Goal: Task Accomplishment & Management: Complete application form

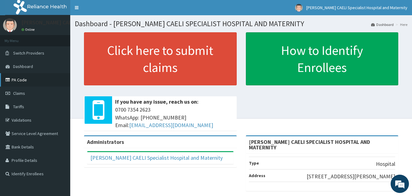
click at [16, 77] on link "PA Code" at bounding box center [35, 79] width 70 height 13
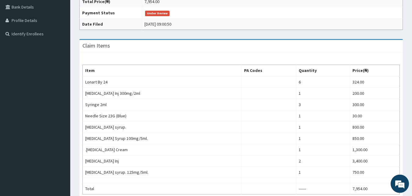
scroll to position [85, 0]
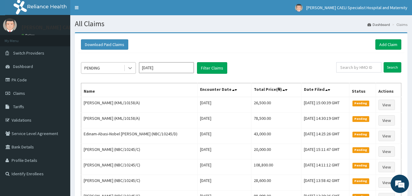
click at [126, 71] on div at bounding box center [130, 68] width 11 height 11
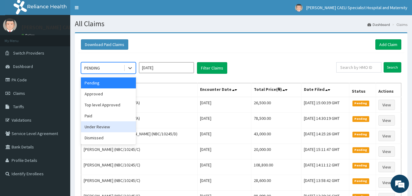
click at [121, 129] on div "Under Review" at bounding box center [108, 127] width 55 height 11
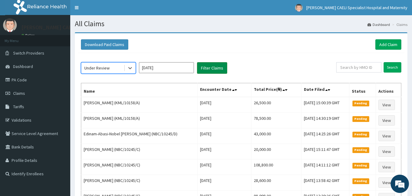
click at [209, 69] on button "Filter Claims" at bounding box center [212, 68] width 30 height 12
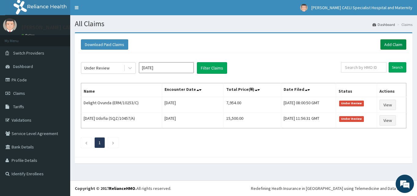
click at [396, 42] on link "Add Claim" at bounding box center [393, 44] width 26 height 10
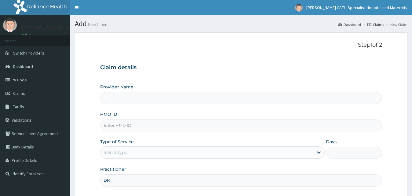
type input "DR"
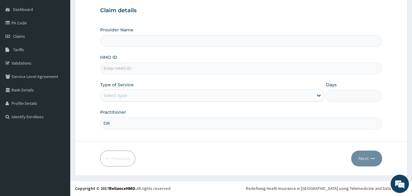
type input "[PERSON_NAME] CAELI SPECIALIST HOSPITAL AND MATERNITY"
type input "DR UHAMA SAMSON NNAMDI"
click at [143, 97] on div "Select type" at bounding box center [206, 96] width 213 height 10
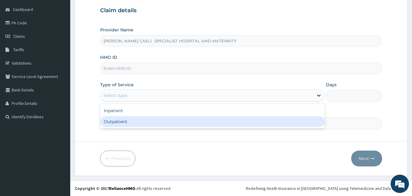
click at [127, 121] on div "Outpatient" at bounding box center [212, 121] width 225 height 11
type input "1"
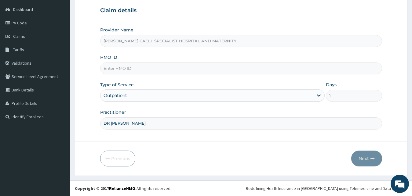
click at [128, 73] on input "HMO ID" at bounding box center [241, 69] width 282 height 12
type input "SQZ/10457/A"
click at [361, 162] on button "Next" at bounding box center [366, 159] width 31 height 16
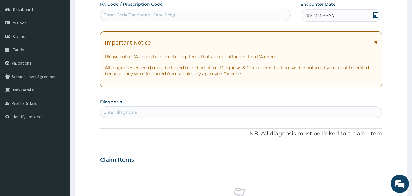
click at [176, 19] on div "Enter Code(Secondary Care Only)" at bounding box center [195, 15] width 190 height 10
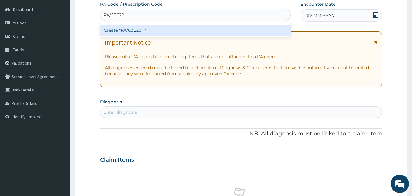
type input "PA/C3E28F"
click at [183, 33] on div "Create "PA/C3E28F"" at bounding box center [195, 30] width 191 height 11
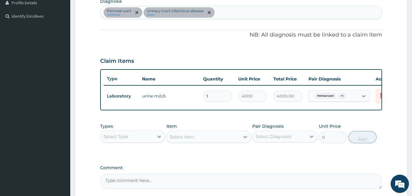
scroll to position [220, 0]
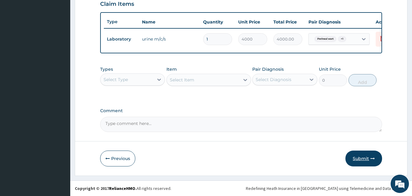
click at [358, 160] on button "Submit" at bounding box center [363, 159] width 37 height 16
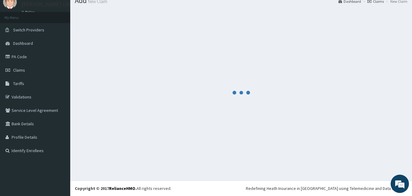
scroll to position [23, 0]
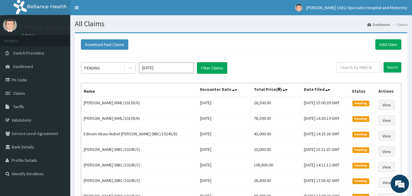
click at [122, 68] on div "PENDING" at bounding box center [102, 68] width 42 height 10
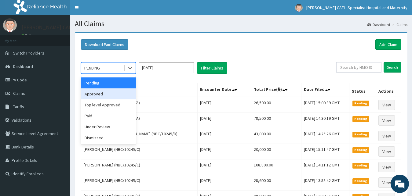
click at [116, 94] on div "Approved" at bounding box center [108, 94] width 55 height 11
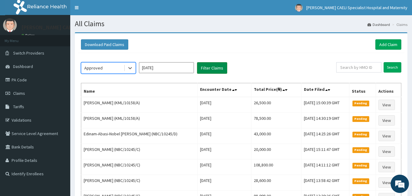
click at [212, 68] on button "Filter Claims" at bounding box center [212, 68] width 30 height 12
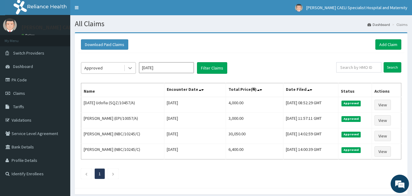
click at [126, 70] on div at bounding box center [130, 68] width 11 height 11
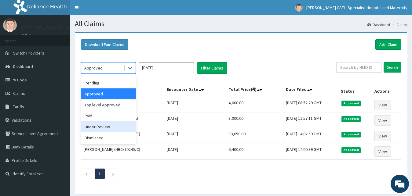
click at [114, 126] on div "Under Review" at bounding box center [108, 127] width 55 height 11
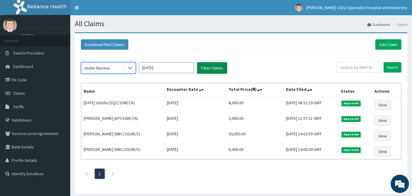
click at [204, 70] on button "Filter Claims" at bounding box center [212, 68] width 30 height 12
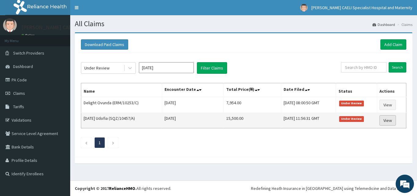
click at [389, 119] on link "View" at bounding box center [388, 120] width 16 height 10
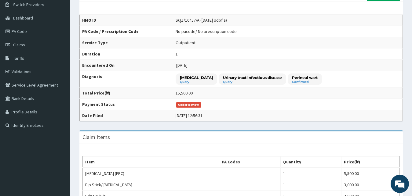
scroll to position [5, 0]
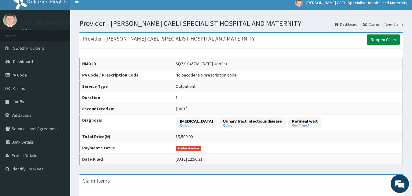
click at [381, 40] on link "Reopen Claim" at bounding box center [383, 40] width 33 height 10
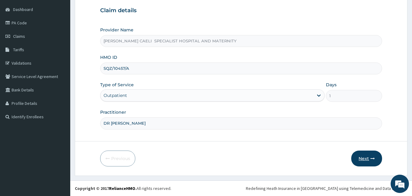
click at [362, 160] on button "Next" at bounding box center [366, 159] width 31 height 16
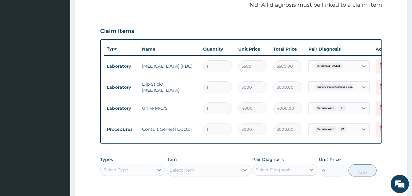
scroll to position [187, 0]
click at [378, 109] on icon at bounding box center [382, 108] width 13 height 15
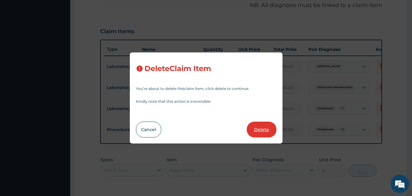
click at [270, 130] on button "Delete" at bounding box center [262, 130] width 30 height 16
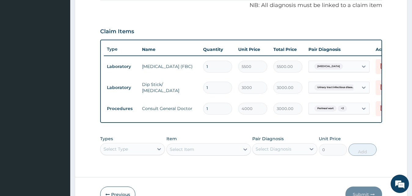
type input "3000"
type input "3000.00"
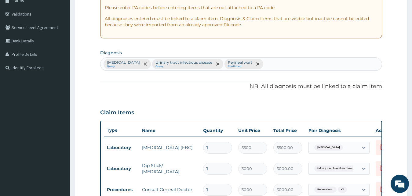
scroll to position [156, 0]
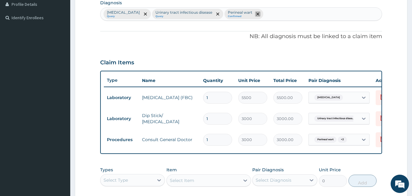
click at [256, 16] on icon "remove selection option" at bounding box center [257, 14] width 3 height 3
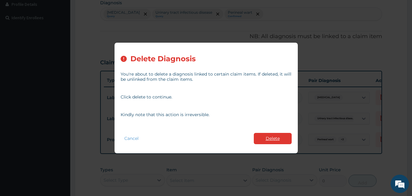
click at [261, 136] on button "Delete" at bounding box center [273, 138] width 38 height 11
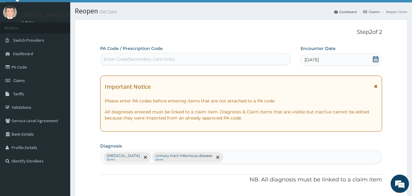
scroll to position [11, 0]
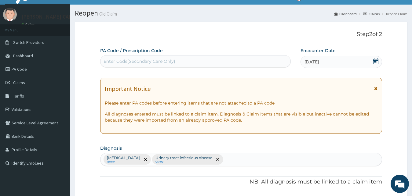
click at [312, 63] on span "08-08-2025" at bounding box center [311, 62] width 14 height 6
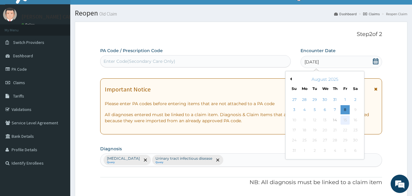
click at [344, 121] on div "15" at bounding box center [344, 120] width 9 height 9
click at [345, 121] on div "15" at bounding box center [344, 120] width 9 height 9
click at [250, 33] on p "Step 2 of 2" at bounding box center [241, 34] width 282 height 7
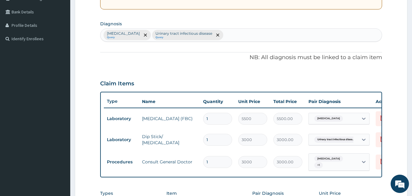
scroll to position [229, 0]
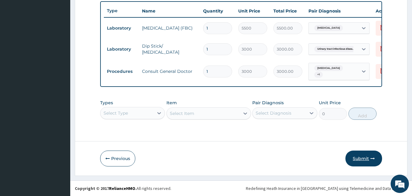
click at [362, 157] on button "Submit" at bounding box center [363, 159] width 37 height 16
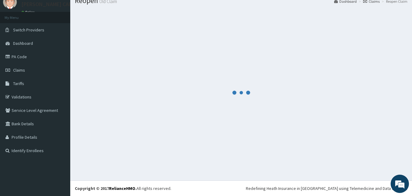
scroll to position [23, 0]
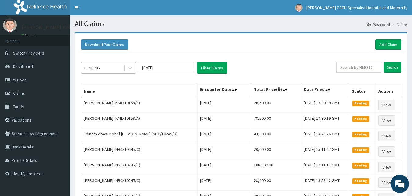
click at [115, 64] on div "PENDING" at bounding box center [102, 68] width 42 height 10
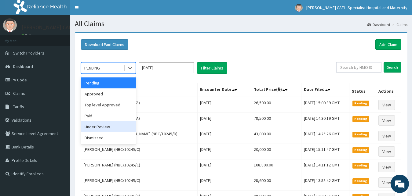
click at [115, 126] on div "Under Review" at bounding box center [108, 127] width 55 height 11
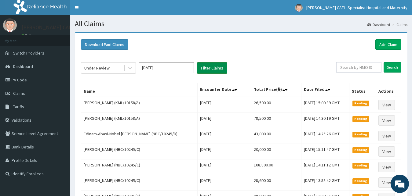
click at [208, 67] on button "Filter Claims" at bounding box center [212, 68] width 30 height 12
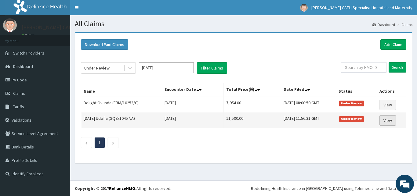
click at [391, 122] on link "View" at bounding box center [388, 120] width 16 height 10
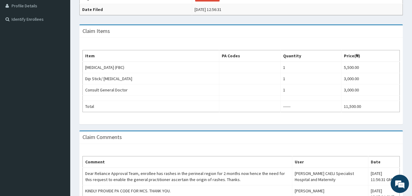
scroll to position [212, 0]
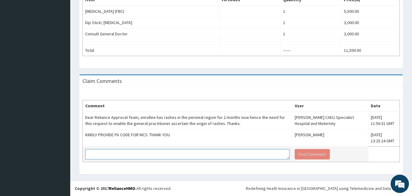
click at [119, 153] on textarea at bounding box center [187, 154] width 204 height 10
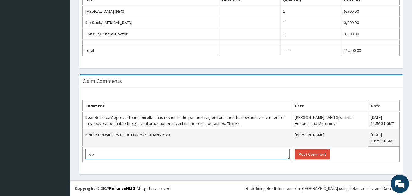
type textarea "d"
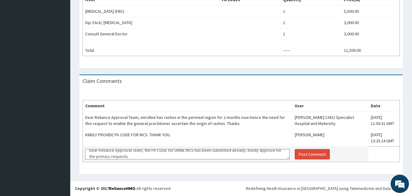
click at [95, 155] on textarea "Dear Reliance Approval Team, the PA CODE for URINE MCS has been submitted alrea…" at bounding box center [187, 154] width 204 height 10
click at [133, 157] on textarea "Dear Reliance Approval Team, the PA CODE for URINE MCS has been submitted alrea…" at bounding box center [187, 154] width 204 height 10
type textarea "Dear Reliance Approval Team, the PA CODE for URINE MCS has been submitted alrea…"
click at [311, 157] on button "Post Comment" at bounding box center [312, 154] width 35 height 10
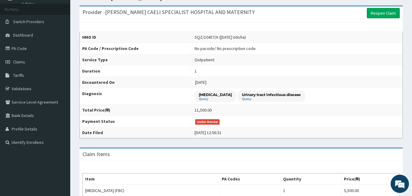
scroll to position [0, 0]
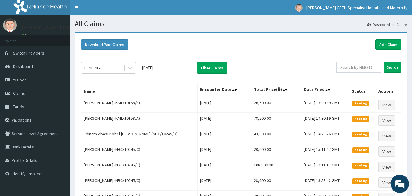
click at [122, 69] on div "PENDING" at bounding box center [102, 68] width 42 height 10
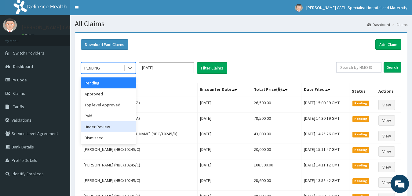
click at [109, 130] on div "Under Review" at bounding box center [108, 127] width 55 height 11
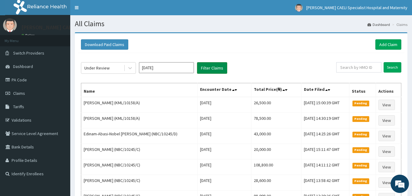
click at [226, 68] on button "Filter Claims" at bounding box center [212, 68] width 30 height 12
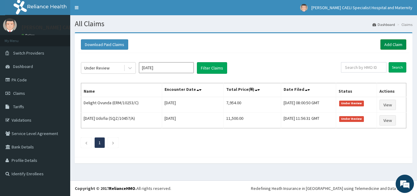
click at [389, 43] on link "Add Claim" at bounding box center [393, 44] width 26 height 10
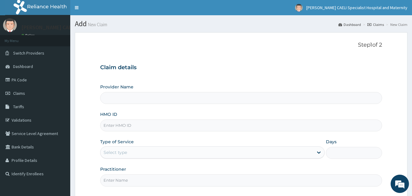
type input "[PERSON_NAME] CAELI SPECIALIST HOSPITAL AND MATERNITY"
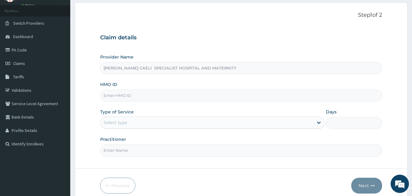
scroll to position [57, 0]
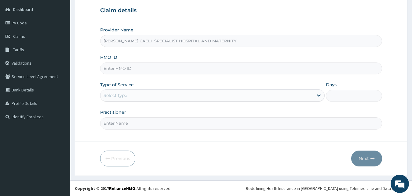
click at [127, 122] on input "Practitioner" at bounding box center [241, 124] width 282 height 12
type input "d"
type input "DR [PERSON_NAME]"
click at [155, 98] on div "Select type" at bounding box center [206, 96] width 213 height 10
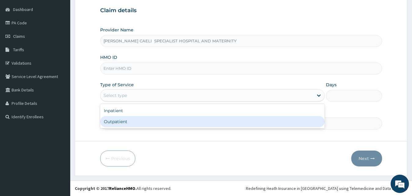
click at [147, 119] on div "Outpatient" at bounding box center [212, 121] width 225 height 11
type input "1"
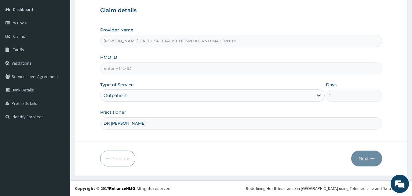
click at [133, 67] on input "HMO ID" at bounding box center [241, 69] width 282 height 12
type input "PHT/10020/A"
click at [364, 158] on button "Next" at bounding box center [366, 159] width 31 height 16
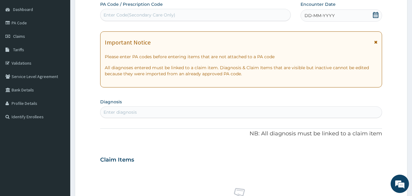
click at [315, 17] on span "DD-MM-YYYY" at bounding box center [319, 16] width 30 height 6
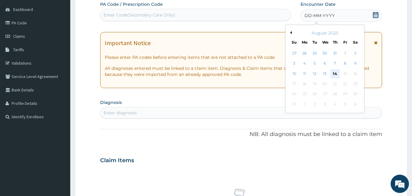
click at [334, 74] on div "14" at bounding box center [334, 73] width 9 height 9
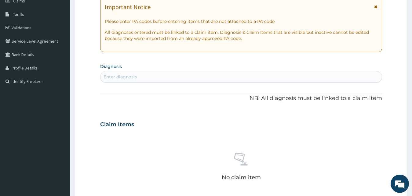
scroll to position [119, 0]
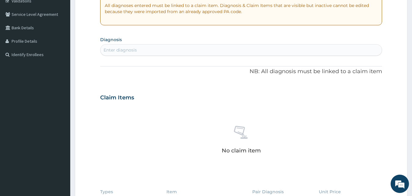
click at [135, 50] on div "Enter diagnosis" at bounding box center [120, 50] width 33 height 6
type input "[MEDICAL_DATA]"
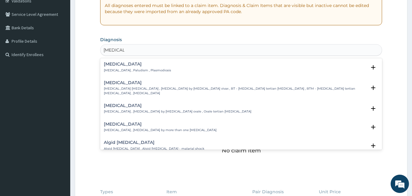
click at [126, 67] on div "[MEDICAL_DATA] [MEDICAL_DATA] , Paludism , Plasmodiosis" at bounding box center [137, 67] width 67 height 11
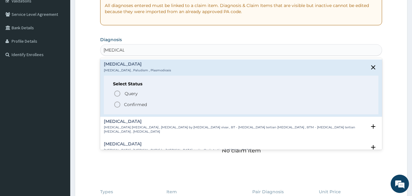
click at [132, 104] on p "Confirmed" at bounding box center [135, 105] width 23 height 6
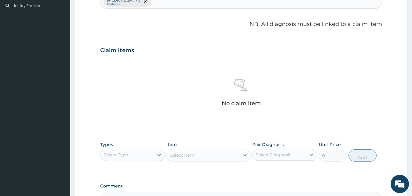
scroll to position [182, 0]
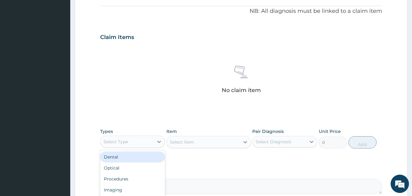
click at [122, 140] on div "Select Type" at bounding box center [116, 142] width 24 height 6
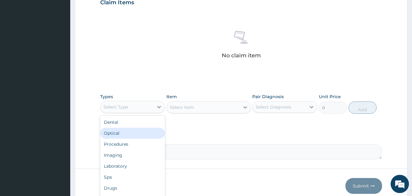
scroll to position [244, 0]
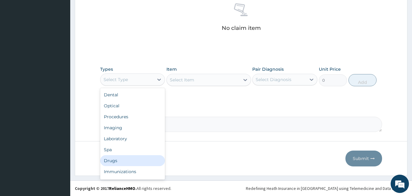
click at [124, 164] on div "Drugs" at bounding box center [132, 160] width 65 height 11
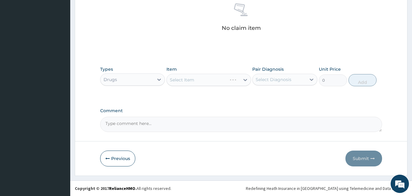
click at [199, 83] on div "Select Item" at bounding box center [208, 80] width 85 height 12
click at [201, 80] on div "Select Item" at bounding box center [203, 80] width 73 height 10
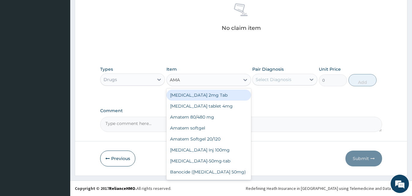
type input "AMAT"
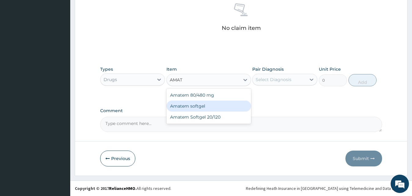
click at [200, 104] on div "Amatem softgel" at bounding box center [208, 106] width 85 height 11
type input "2700"
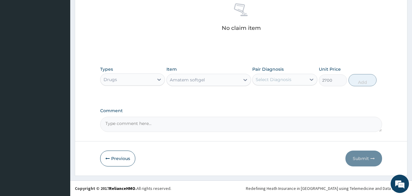
click at [276, 82] on div "Select Diagnosis" at bounding box center [274, 80] width 36 height 6
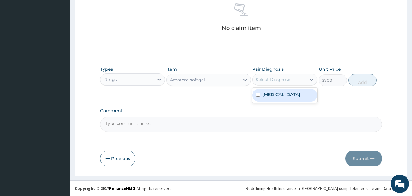
click at [273, 97] on label "Malaria" at bounding box center [281, 95] width 38 height 6
checkbox input "true"
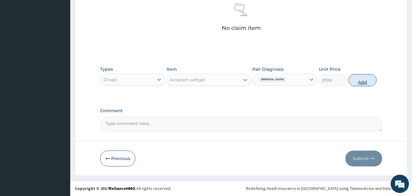
click at [362, 79] on button "Add" at bounding box center [362, 80] width 28 height 12
type input "0"
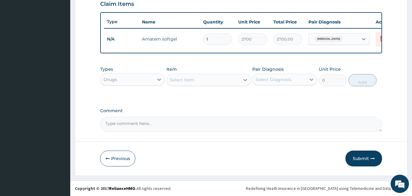
scroll to position [220, 0]
click at [189, 80] on div "Select Item" at bounding box center [182, 80] width 24 height 6
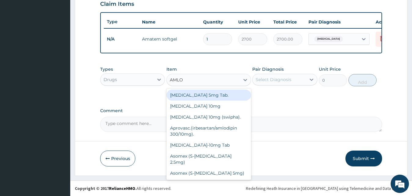
type input "AMLOD"
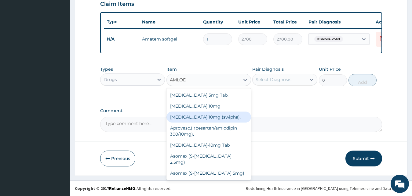
click at [211, 118] on div "Amlodipine 10mg (swipha)." at bounding box center [208, 117] width 85 height 11
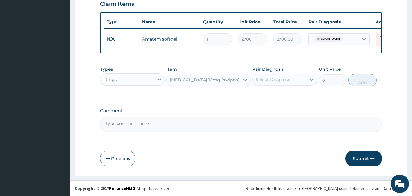
type input "80"
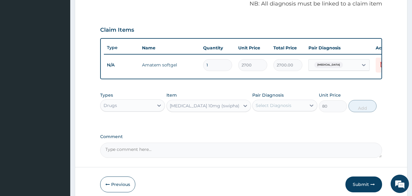
scroll to position [96, 0]
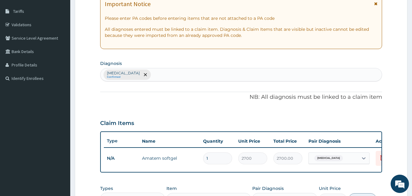
click at [149, 71] on div "Malaria Confirmed" at bounding box center [241, 74] width 282 height 13
type input "TYPHOID"
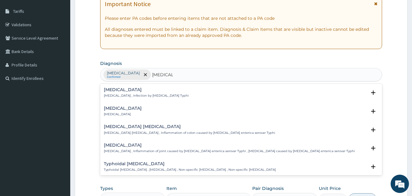
click at [128, 93] on div "Typhoid fever Typhoid fever , Infection by Salmonella Typhi" at bounding box center [146, 93] width 85 height 11
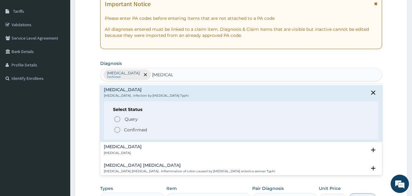
click at [132, 126] on div "Query Query covers suspected (?), Keep in view (kiv), Ruled out (r/o) Confirmed" at bounding box center [241, 124] width 257 height 19
click at [131, 127] on span "Confirmed" at bounding box center [242, 129] width 256 height 7
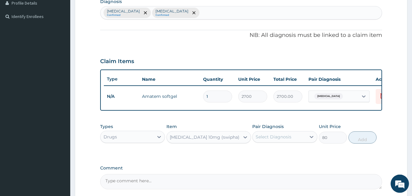
scroll to position [189, 0]
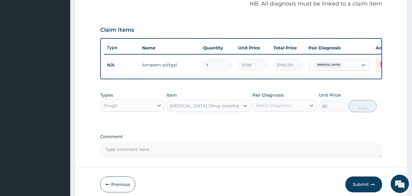
click at [201, 109] on div "Amlodipine 10mg (swipha)." at bounding box center [205, 106] width 71 height 6
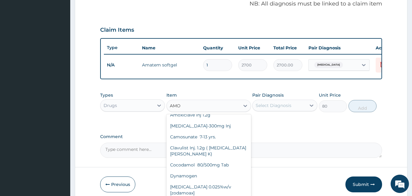
scroll to position [0, 0]
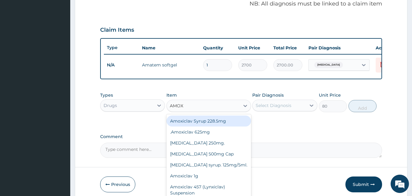
type input "AMOXI"
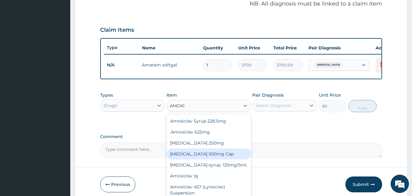
click at [213, 160] on div "Amoxicillin 500mg Cap" at bounding box center [208, 154] width 85 height 11
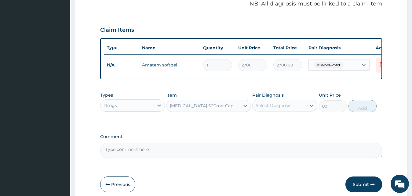
type input "70"
click at [289, 109] on div "Select Diagnosis" at bounding box center [274, 106] width 36 height 6
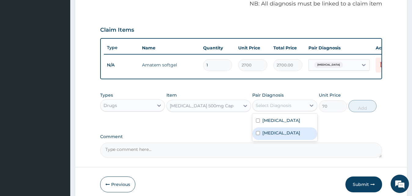
click at [280, 136] on label "Typhoid fever" at bounding box center [281, 133] width 38 height 6
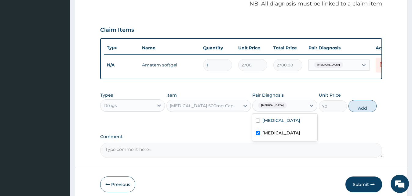
checkbox input "true"
click at [358, 111] on button "Add" at bounding box center [362, 106] width 28 height 12
type input "0"
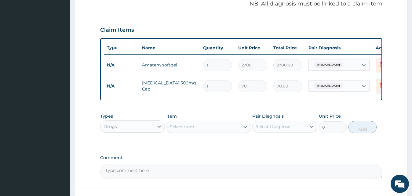
type input "10"
type input "700.00"
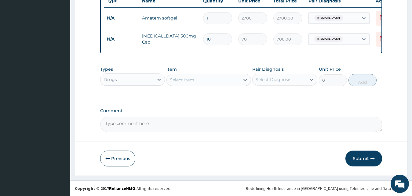
type input "10"
click at [198, 81] on div "Select Item" at bounding box center [203, 80] width 73 height 10
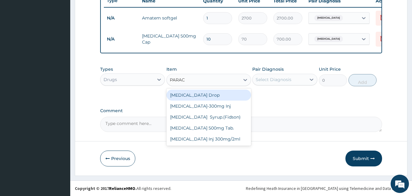
type input "PARACE"
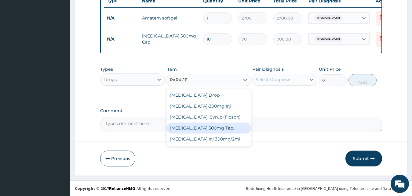
click at [203, 129] on div "Paracetamol 500mg Tab." at bounding box center [208, 128] width 85 height 11
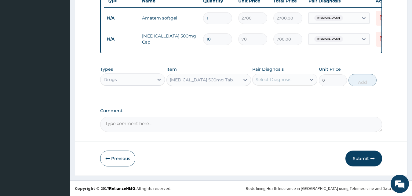
type input "20"
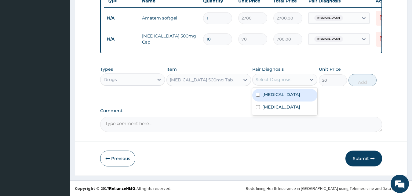
click at [292, 76] on div "Select Diagnosis" at bounding box center [279, 80] width 53 height 10
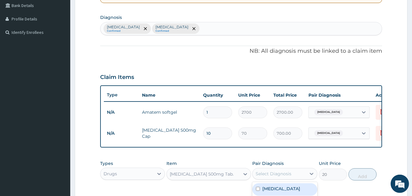
scroll to position [86, 0]
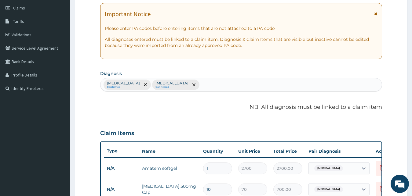
click at [187, 87] on div "Malaria Confirmed Typhoid fever Confirmed" at bounding box center [241, 84] width 282 height 13
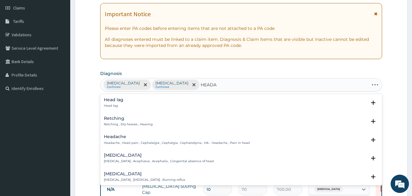
type input "HEADAC"
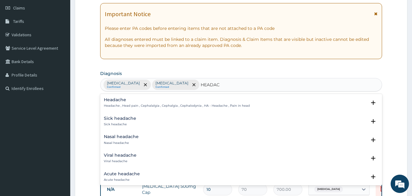
click at [142, 104] on p "Headache , Head pain , Cephalalgia , Cephalgia , Cephalodynia , HA - Headache ,…" at bounding box center [177, 106] width 146 height 4
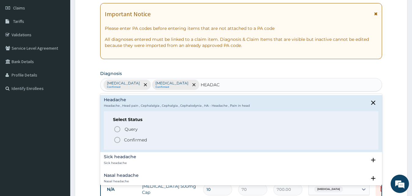
click at [148, 139] on span "Confirmed" at bounding box center [242, 139] width 256 height 7
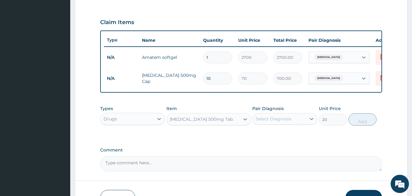
scroll to position [241, 0]
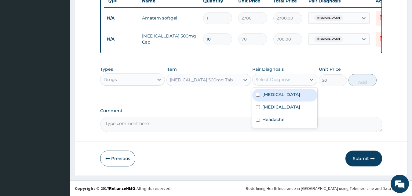
click at [274, 80] on div "Select Diagnosis" at bounding box center [274, 80] width 36 height 6
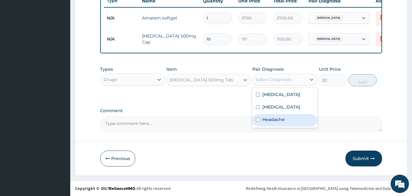
drag, startPoint x: 280, startPoint y: 123, endPoint x: 298, endPoint y: 114, distance: 20.2
click at [279, 123] on div "Headache" at bounding box center [284, 120] width 65 height 13
checkbox input "true"
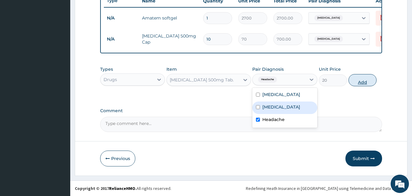
click at [355, 82] on button "Add" at bounding box center [362, 80] width 28 height 12
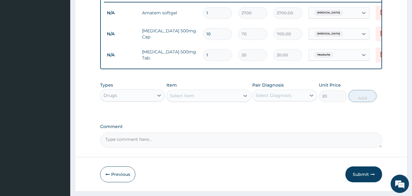
type input "0"
type input "12"
type input "240.00"
type input "12"
click at [132, 100] on div "Drugs" at bounding box center [126, 96] width 53 height 10
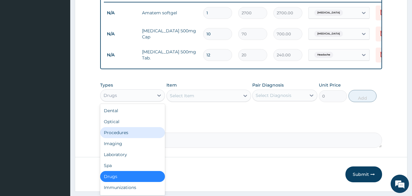
click at [131, 138] on div "Procedures" at bounding box center [132, 132] width 65 height 11
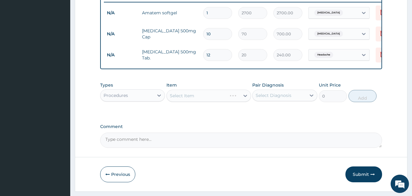
click at [275, 99] on div "Select Diagnosis" at bounding box center [274, 96] width 36 height 6
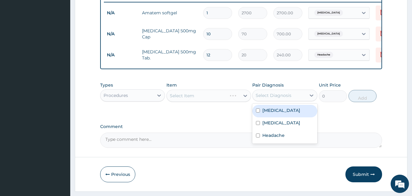
click at [270, 118] on div "Malaria" at bounding box center [284, 111] width 65 height 13
checkbox input "true"
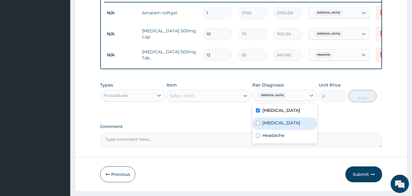
click at [270, 126] on label "Typhoid fever" at bounding box center [281, 123] width 38 height 6
checkbox input "true"
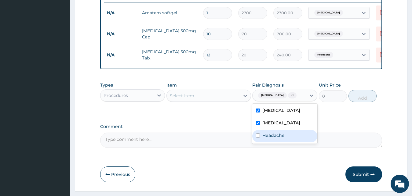
drag, startPoint x: 268, startPoint y: 141, endPoint x: 259, endPoint y: 140, distance: 9.8
click at [268, 139] on label "Headache" at bounding box center [273, 136] width 22 height 6
checkbox input "true"
click at [215, 101] on div "Select Item" at bounding box center [203, 96] width 73 height 10
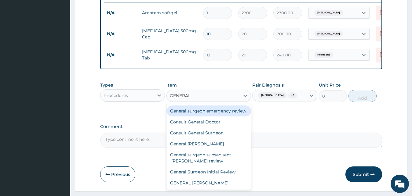
type input "GENERAL D"
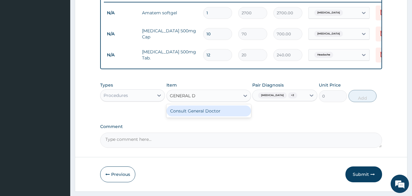
click at [209, 117] on div "Consult General Doctor" at bounding box center [208, 111] width 85 height 11
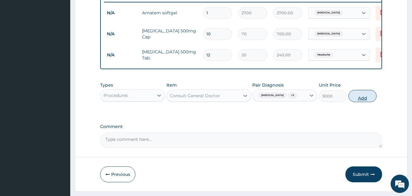
click at [361, 102] on button "Add" at bounding box center [362, 96] width 28 height 12
type input "0"
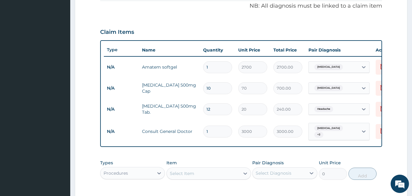
scroll to position [283, 0]
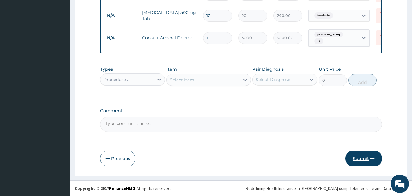
click at [367, 158] on button "Submit" at bounding box center [363, 159] width 37 height 16
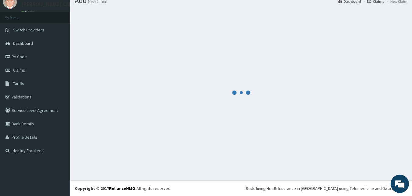
scroll to position [23, 0]
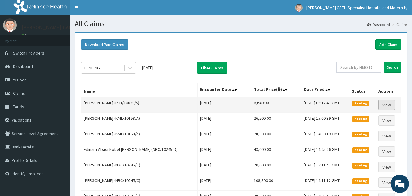
click at [387, 103] on link "View" at bounding box center [386, 105] width 16 height 10
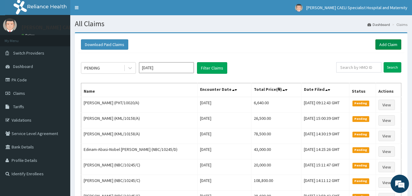
click at [389, 46] on link "Add Claim" at bounding box center [388, 44] width 26 height 10
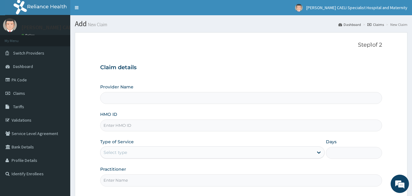
scroll to position [57, 0]
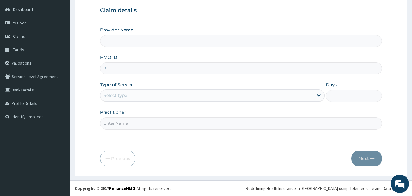
type input "PT"
type input "[PERSON_NAME] CAELI SPECIALIST HOSPITAL AND MATERNITY"
type input "PHT/10020/A"
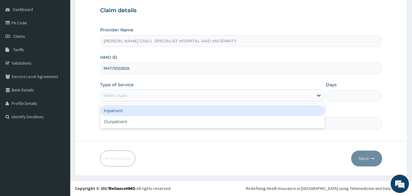
click at [158, 99] on div "Select type" at bounding box center [206, 96] width 213 height 10
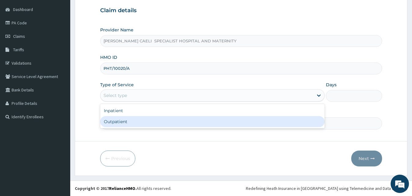
click at [135, 120] on div "Outpatient" at bounding box center [212, 121] width 225 height 11
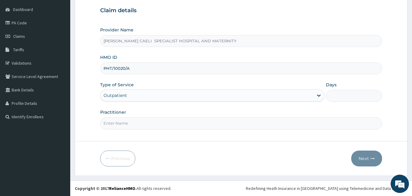
type input "1"
click at [132, 120] on input "Practitioner" at bounding box center [241, 124] width 282 height 12
type input "DR [PERSON_NAME]"
click at [371, 154] on button "Next" at bounding box center [366, 159] width 31 height 16
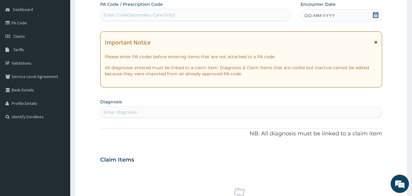
click at [162, 15] on div "Enter Code(Secondary Care Only)" at bounding box center [140, 15] width 72 height 6
type input "PA/E7D538"
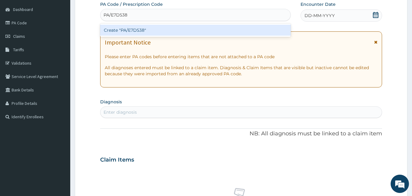
click at [169, 30] on div "Create "PA/E7D538"" at bounding box center [195, 30] width 191 height 11
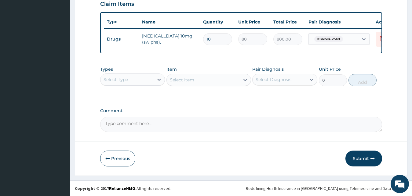
scroll to position [220, 0]
click at [357, 159] on button "Submit" at bounding box center [363, 159] width 37 height 16
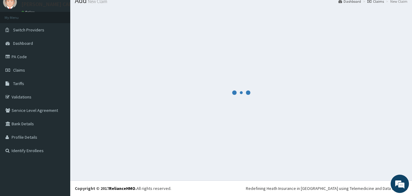
scroll to position [23, 0]
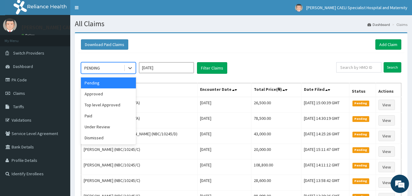
click at [118, 70] on div "PENDING" at bounding box center [102, 68] width 42 height 10
click at [111, 93] on div "Approved" at bounding box center [108, 94] width 55 height 11
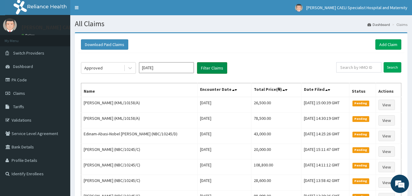
click at [202, 68] on button "Filter Claims" at bounding box center [212, 68] width 30 height 12
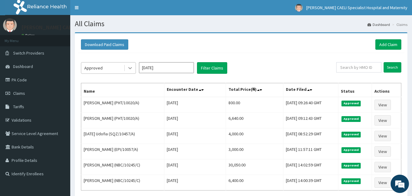
click at [127, 69] on icon at bounding box center [130, 68] width 6 height 6
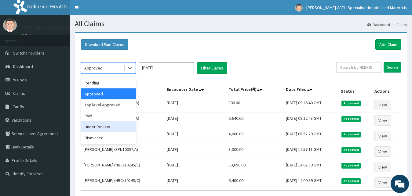
click at [108, 130] on div "Under Review" at bounding box center [108, 127] width 55 height 11
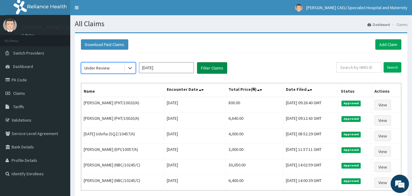
click at [217, 68] on button "Filter Claims" at bounding box center [212, 68] width 30 height 12
